Goal: Transaction & Acquisition: Obtain resource

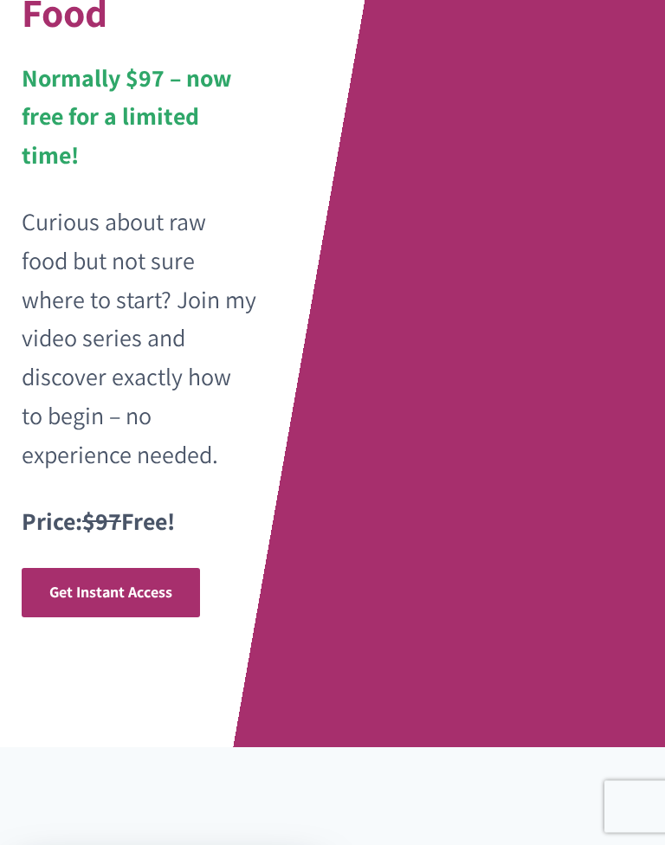
scroll to position [480, 0]
click at [143, 582] on span "Get Instant Access" at bounding box center [110, 592] width 123 height 20
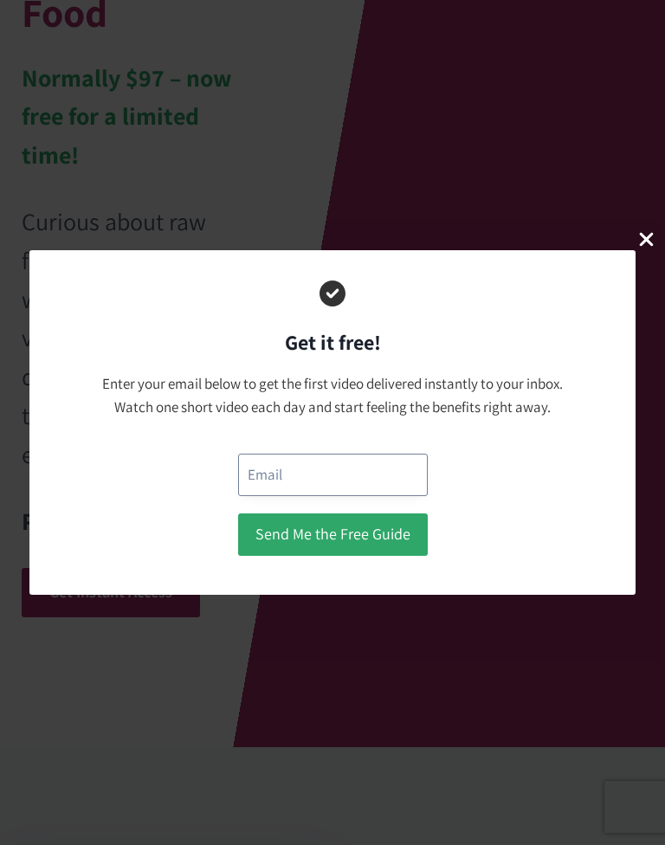
click at [364, 471] on input "email" at bounding box center [333, 475] width 190 height 42
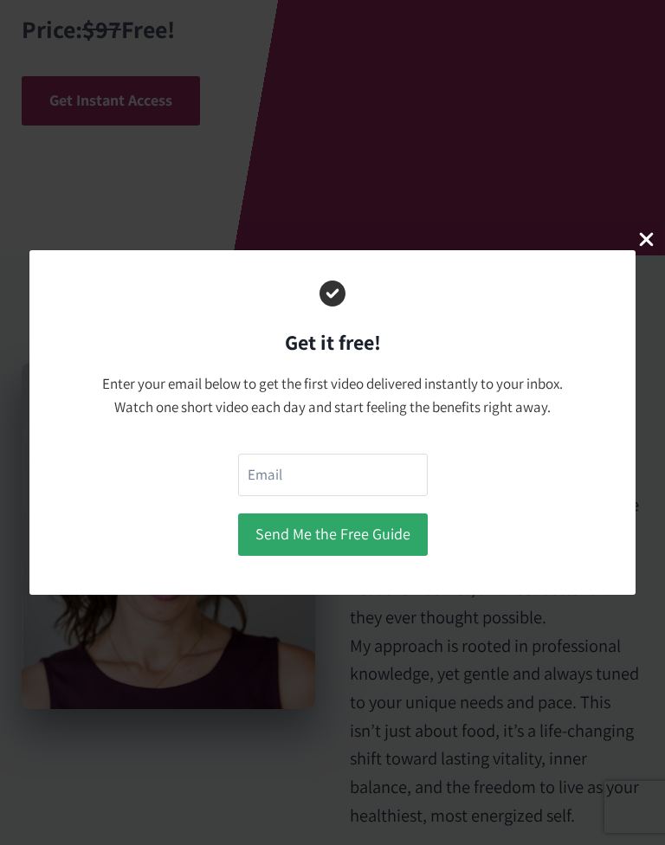
type input "[EMAIL_ADDRESS][DOMAIN_NAME]"
click at [388, 534] on button "Send Me the Free Guide" at bounding box center [333, 535] width 190 height 42
